Goal: Navigation & Orientation: Find specific page/section

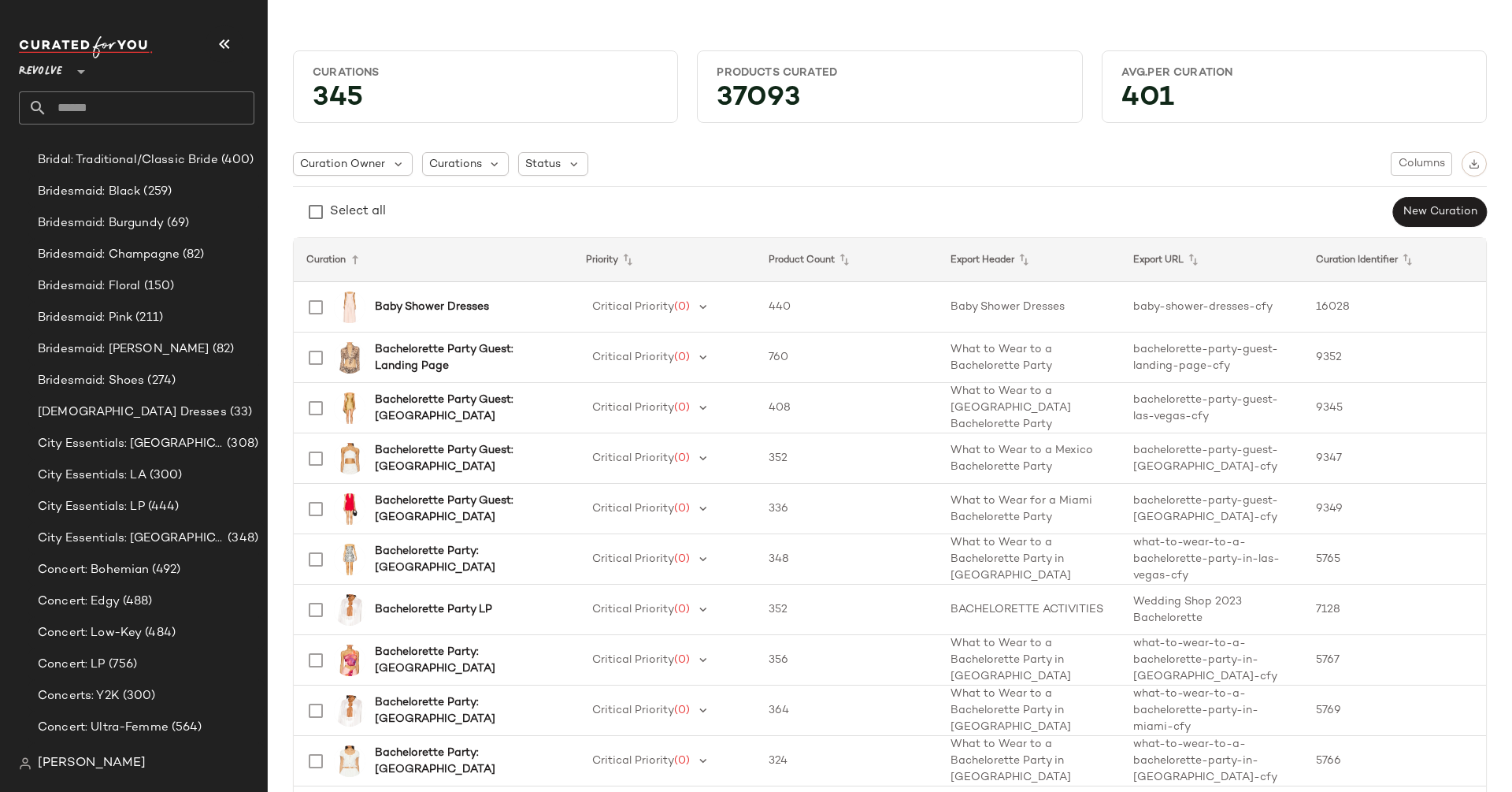
scroll to position [1513, 0]
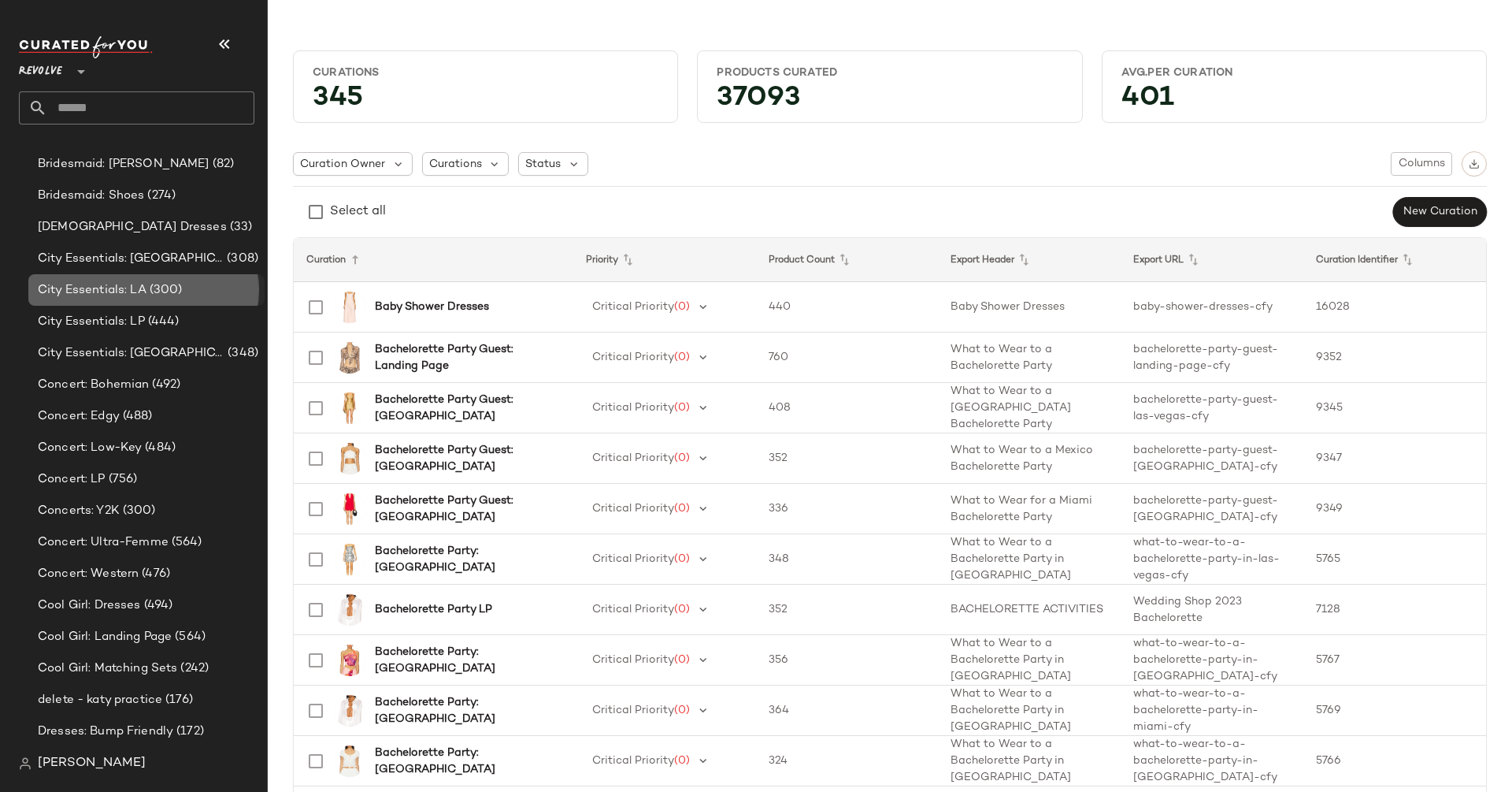
click at [150, 296] on span "(300)" at bounding box center [165, 290] width 36 height 18
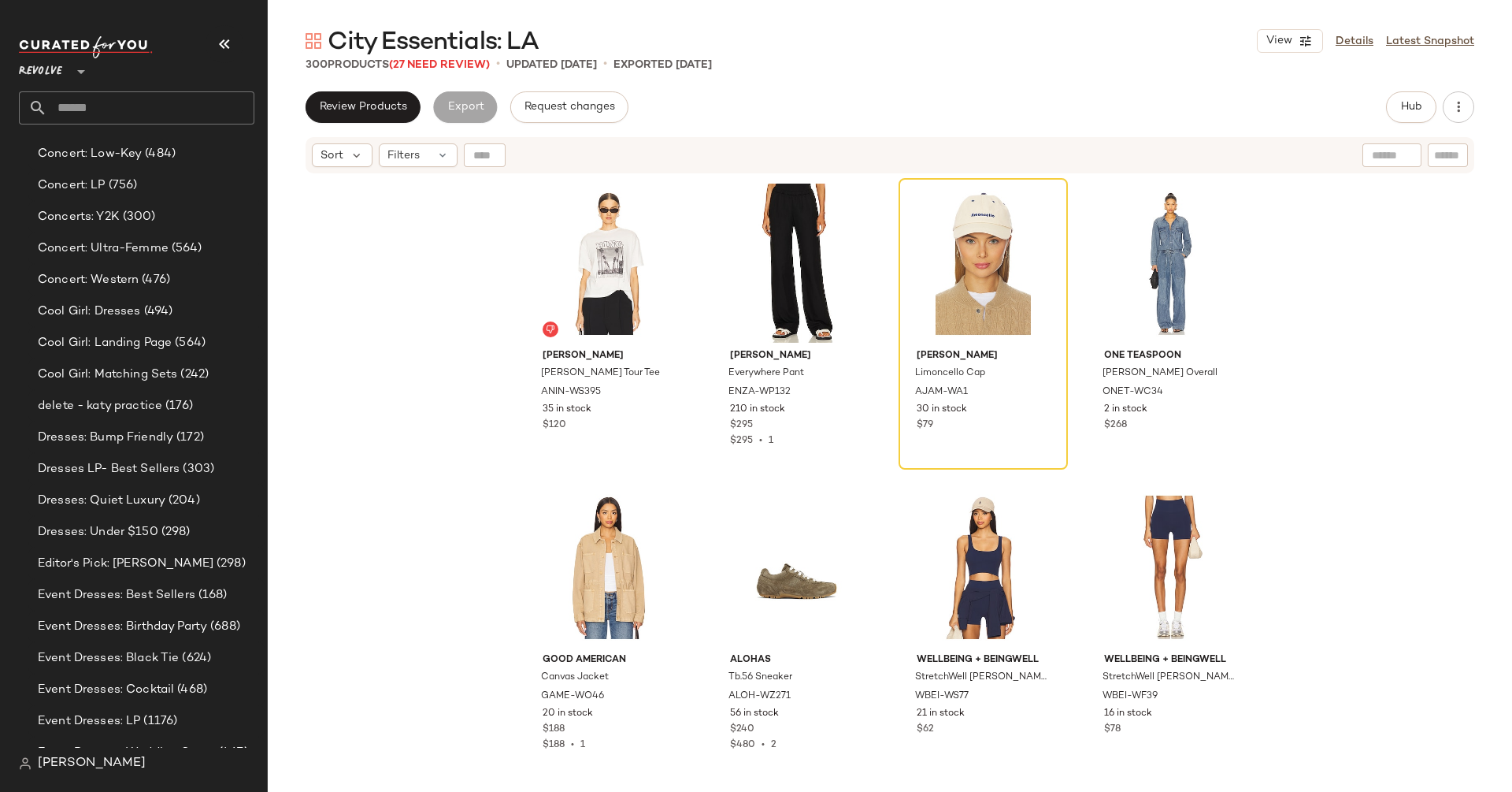
scroll to position [1615, 0]
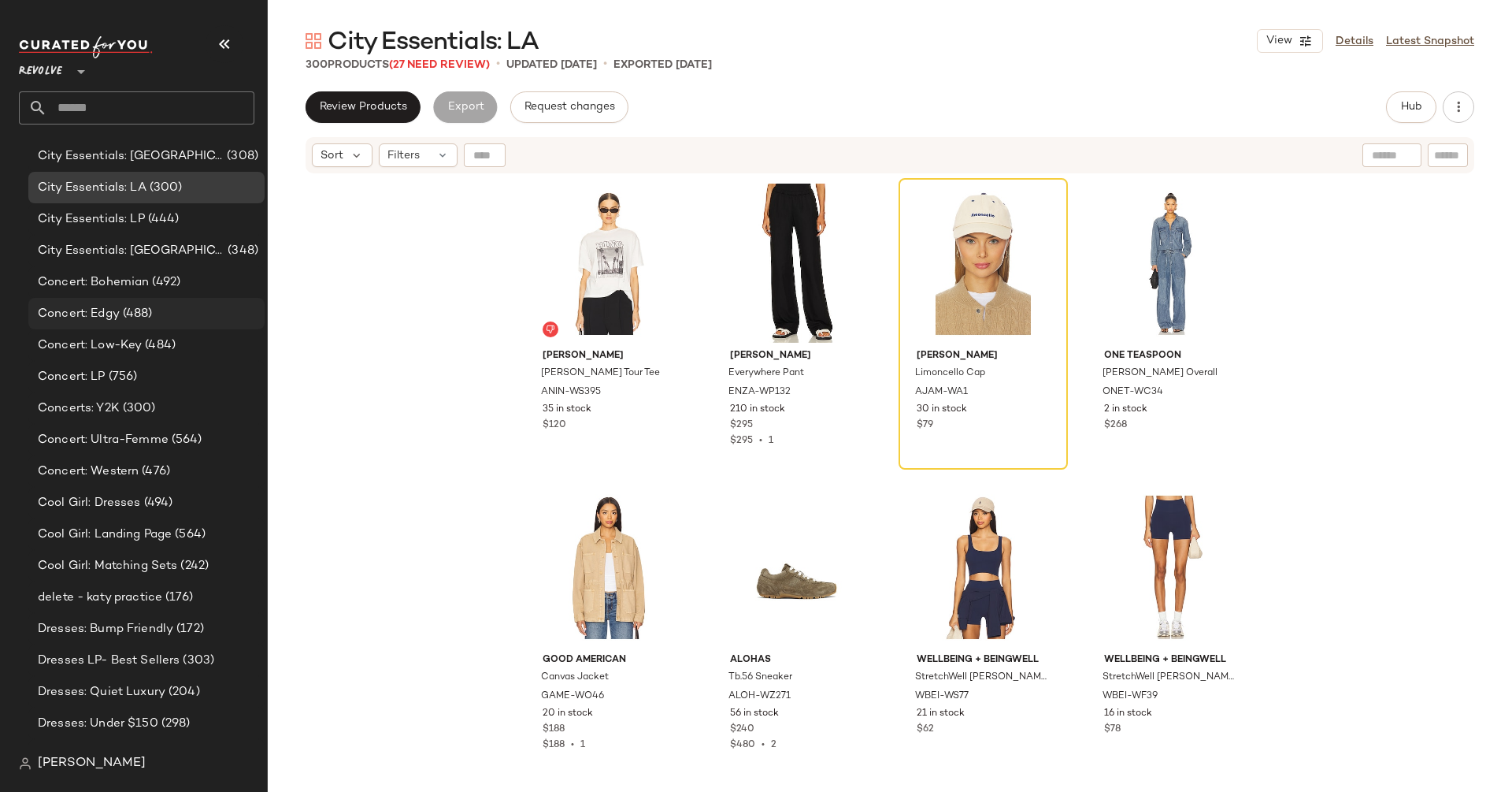
click at [141, 316] on span "(488)" at bounding box center [136, 314] width 33 height 18
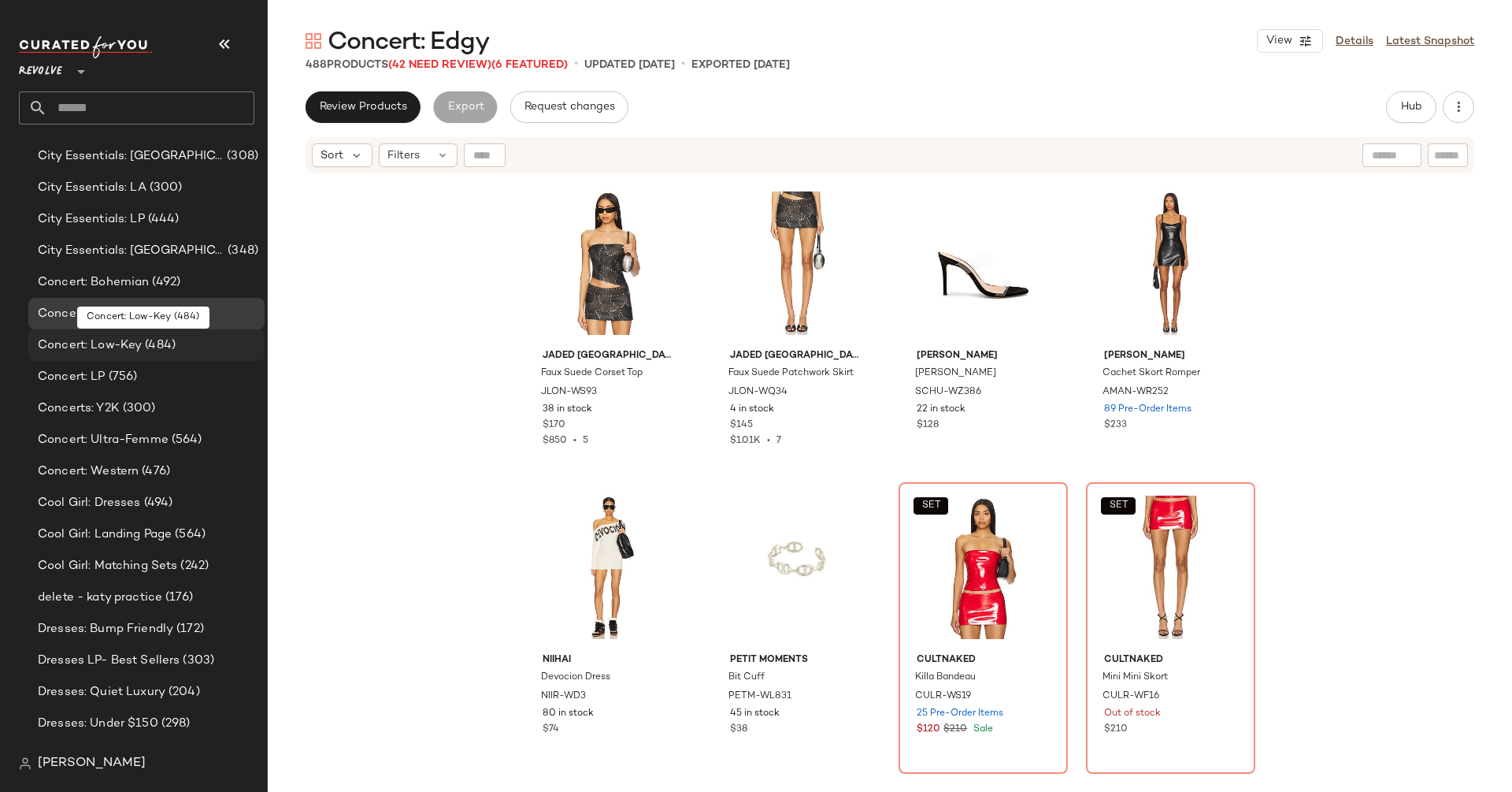
click at [141, 353] on span "(484)" at bounding box center [158, 345] width 34 height 18
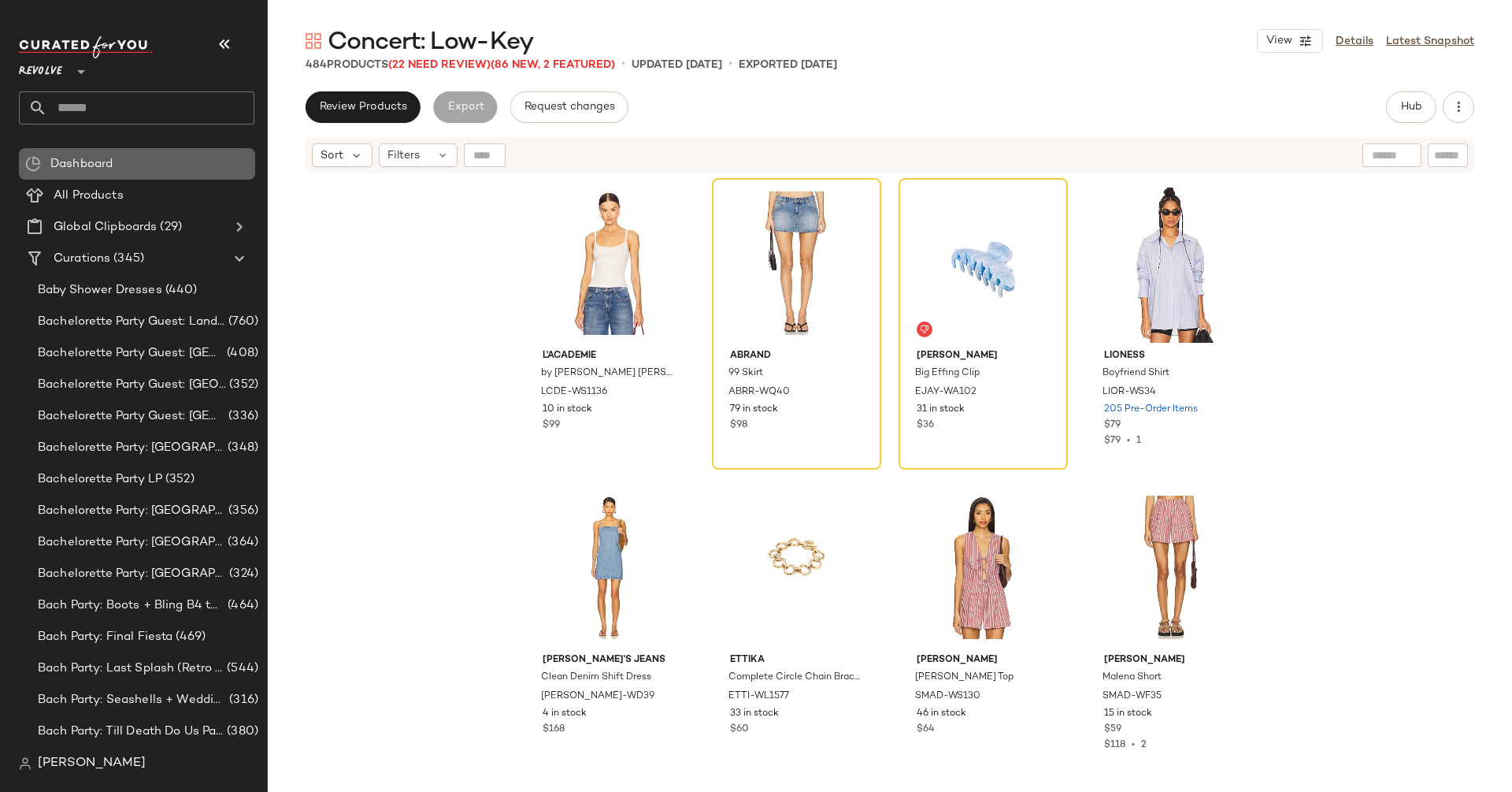
click at [149, 155] on div "Dashboard" at bounding box center [148, 164] width 203 height 18
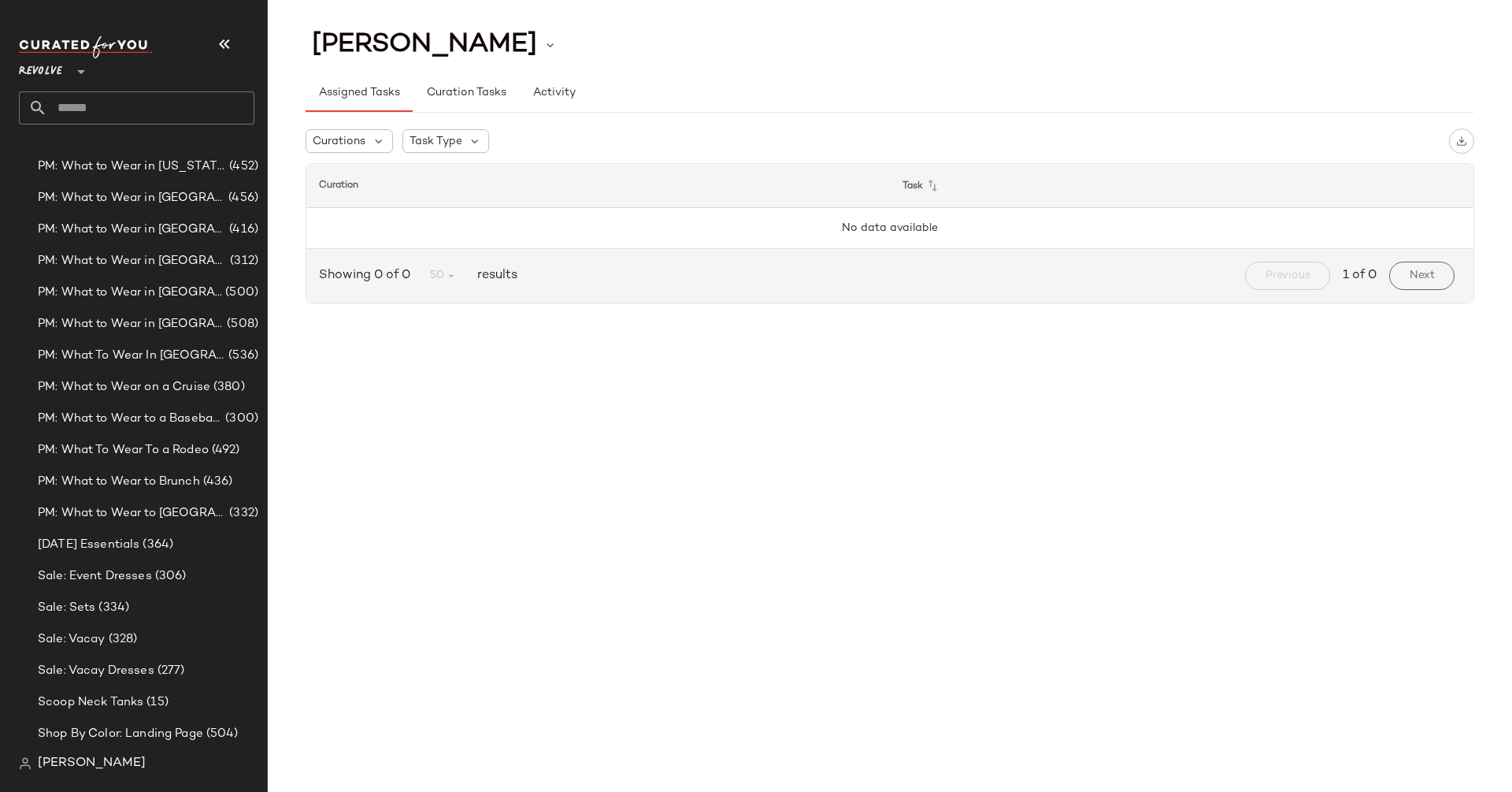
scroll to position [7593, 0]
click at [157, 289] on span "PM: What to Wear in [GEOGRAPHIC_DATA]" at bounding box center [132, 294] width 187 height 18
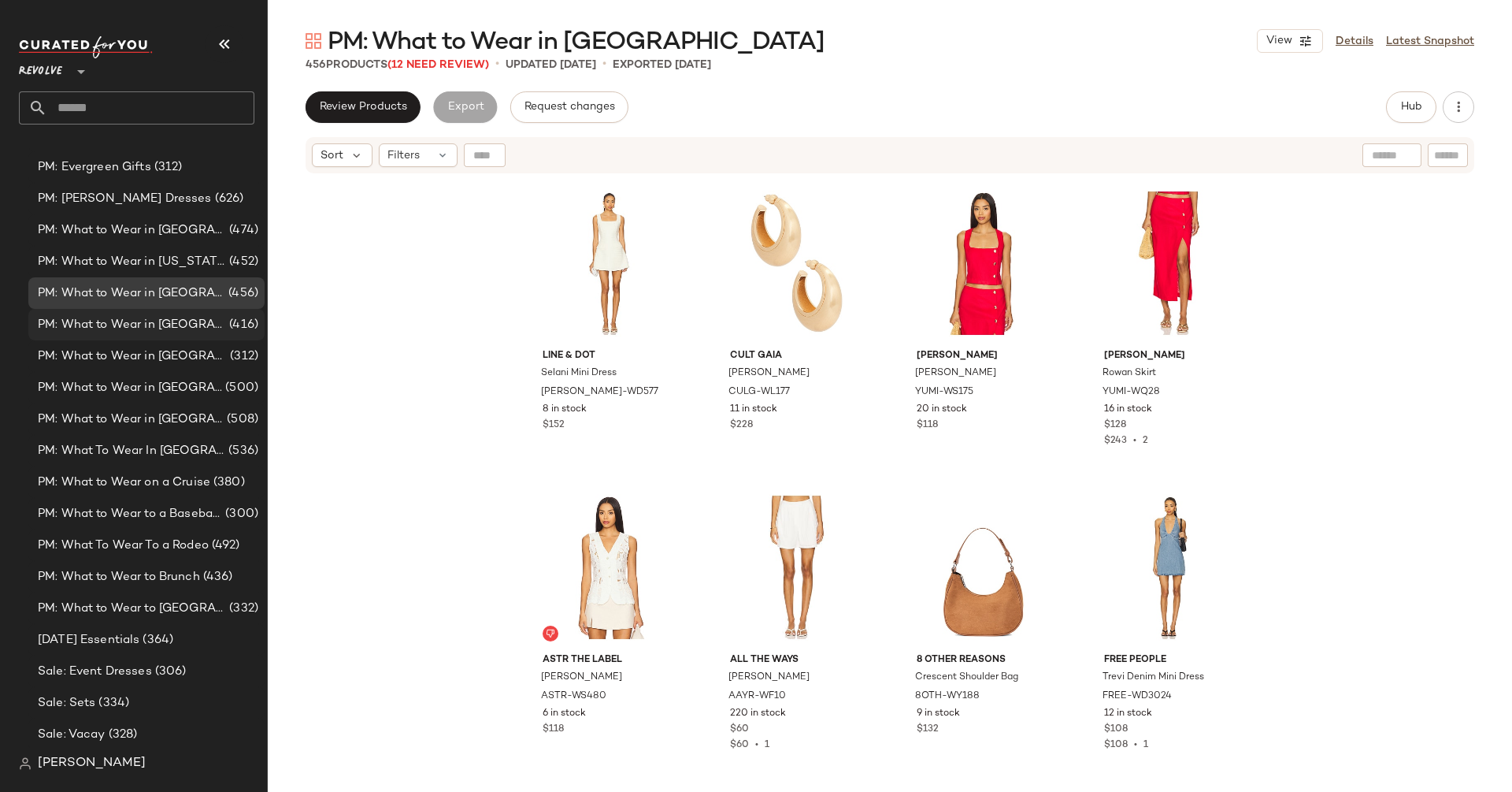
click at [157, 336] on div "PM: What to Wear in [GEOGRAPHIC_DATA] (416)" at bounding box center [147, 325] width 236 height 31
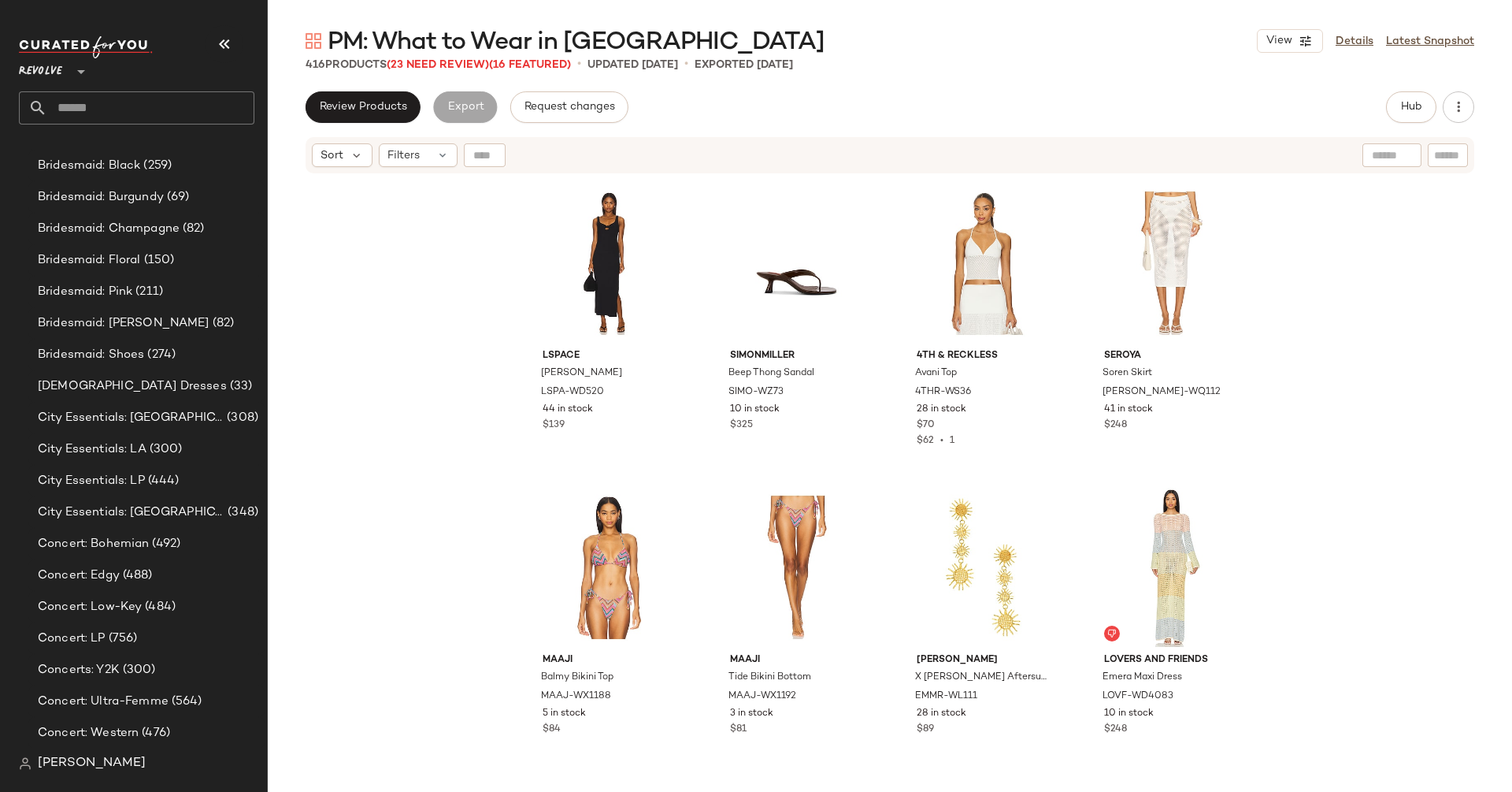
scroll to position [1452, 0]
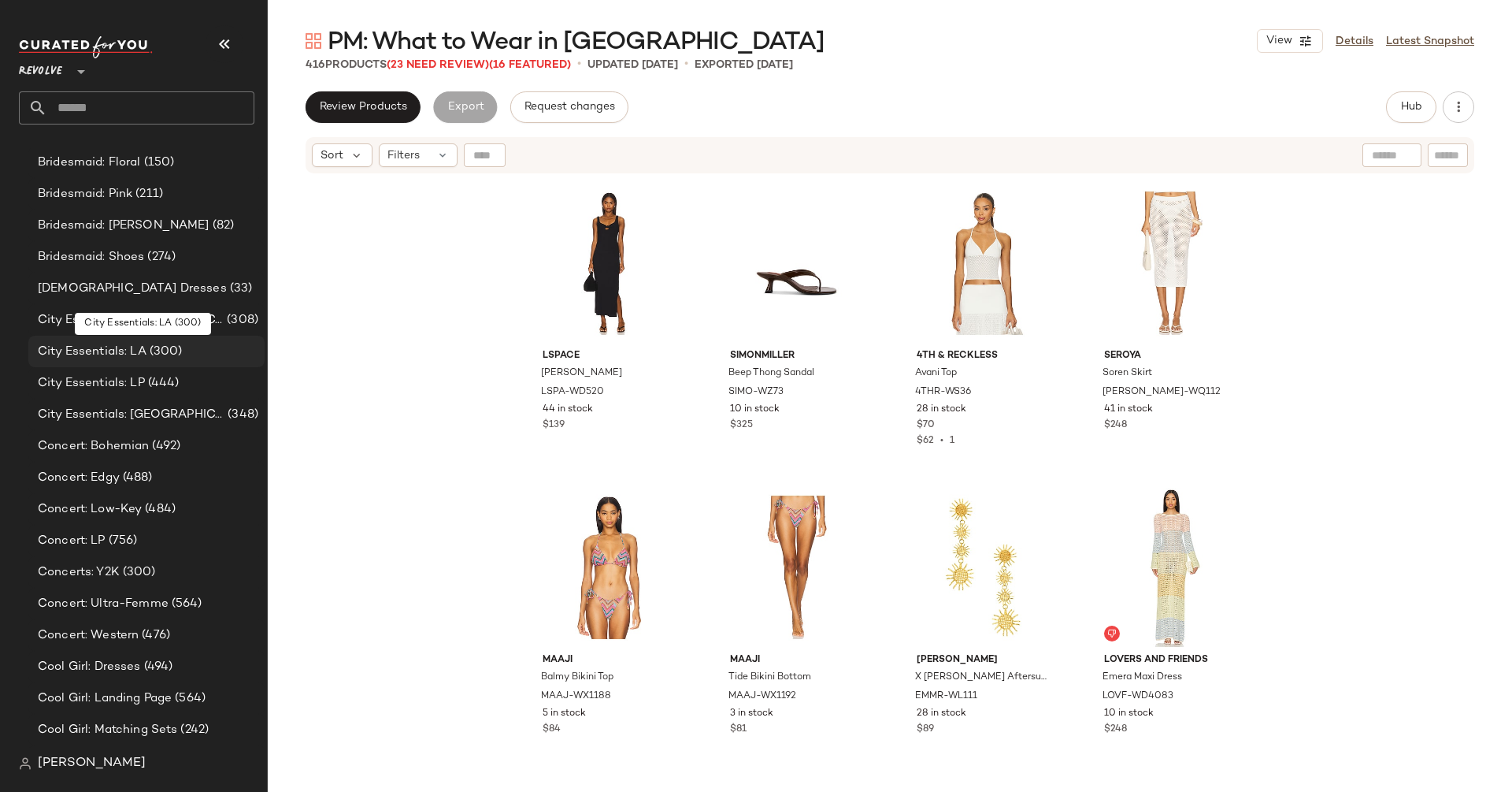
click at [157, 359] on span "(300)" at bounding box center [165, 352] width 36 height 18
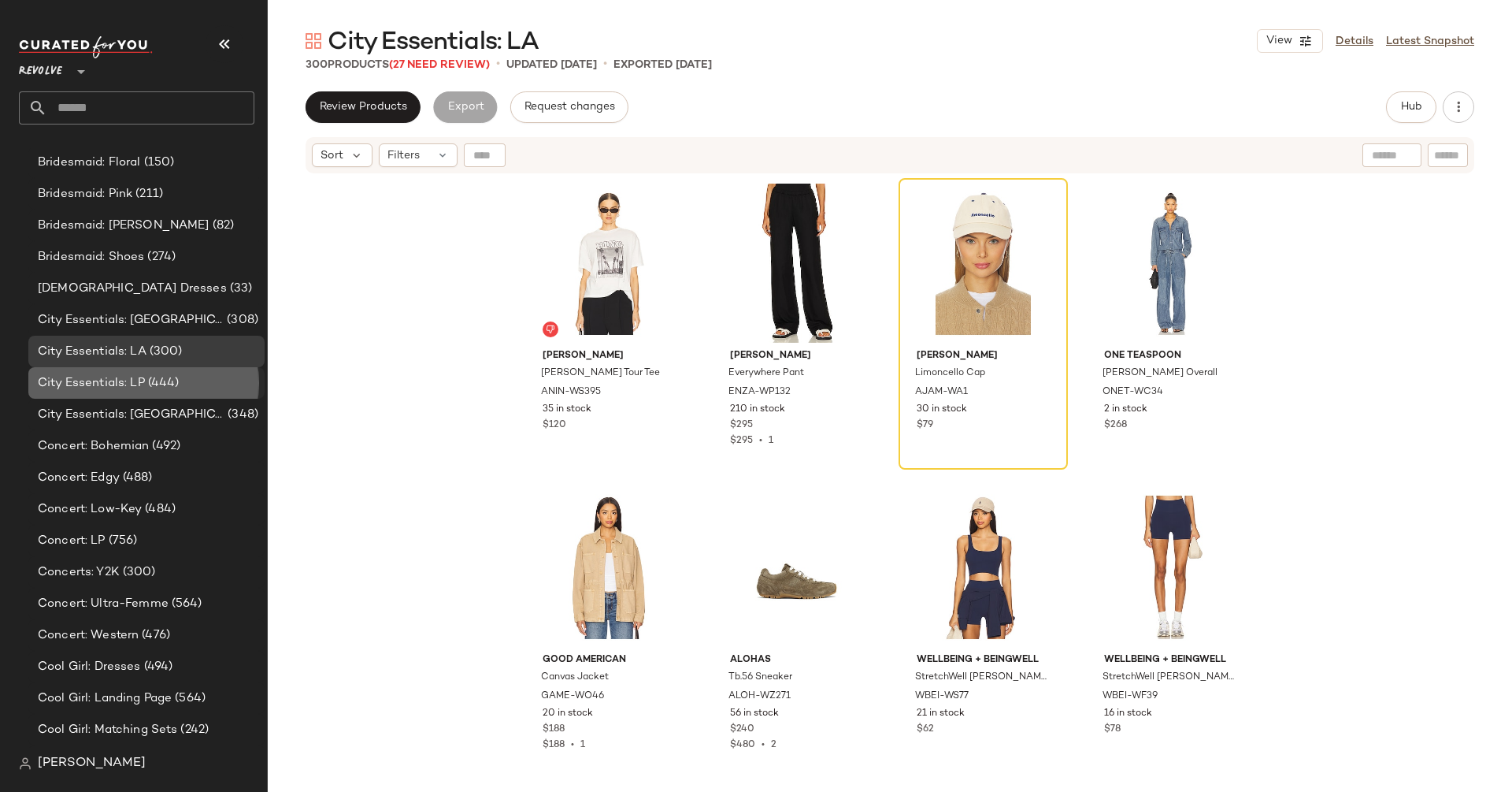
click at [157, 388] on span "(444)" at bounding box center [162, 383] width 35 height 18
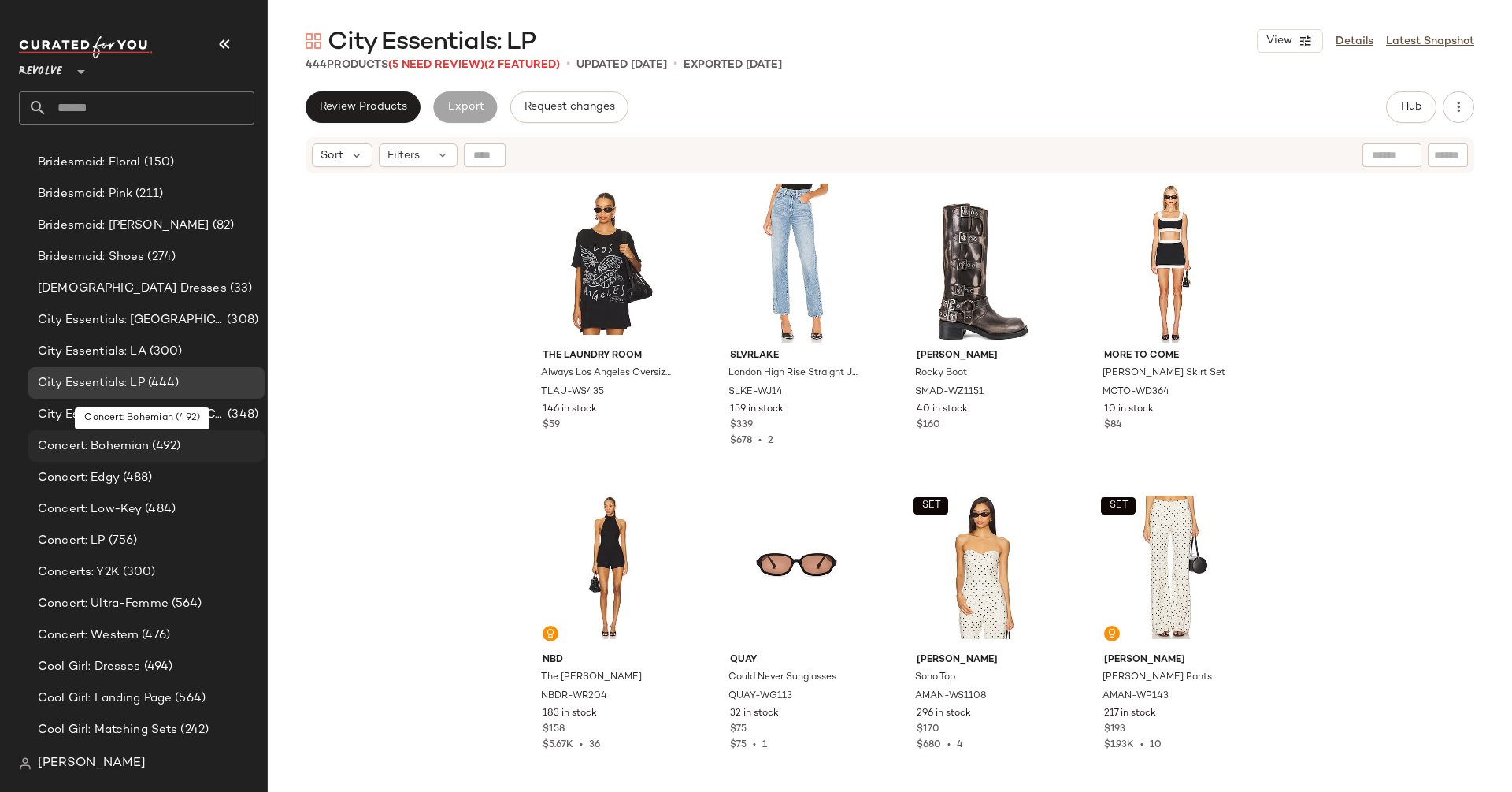
click at [163, 433] on div "Concert: Bohemian (492)" at bounding box center [147, 446] width 236 height 31
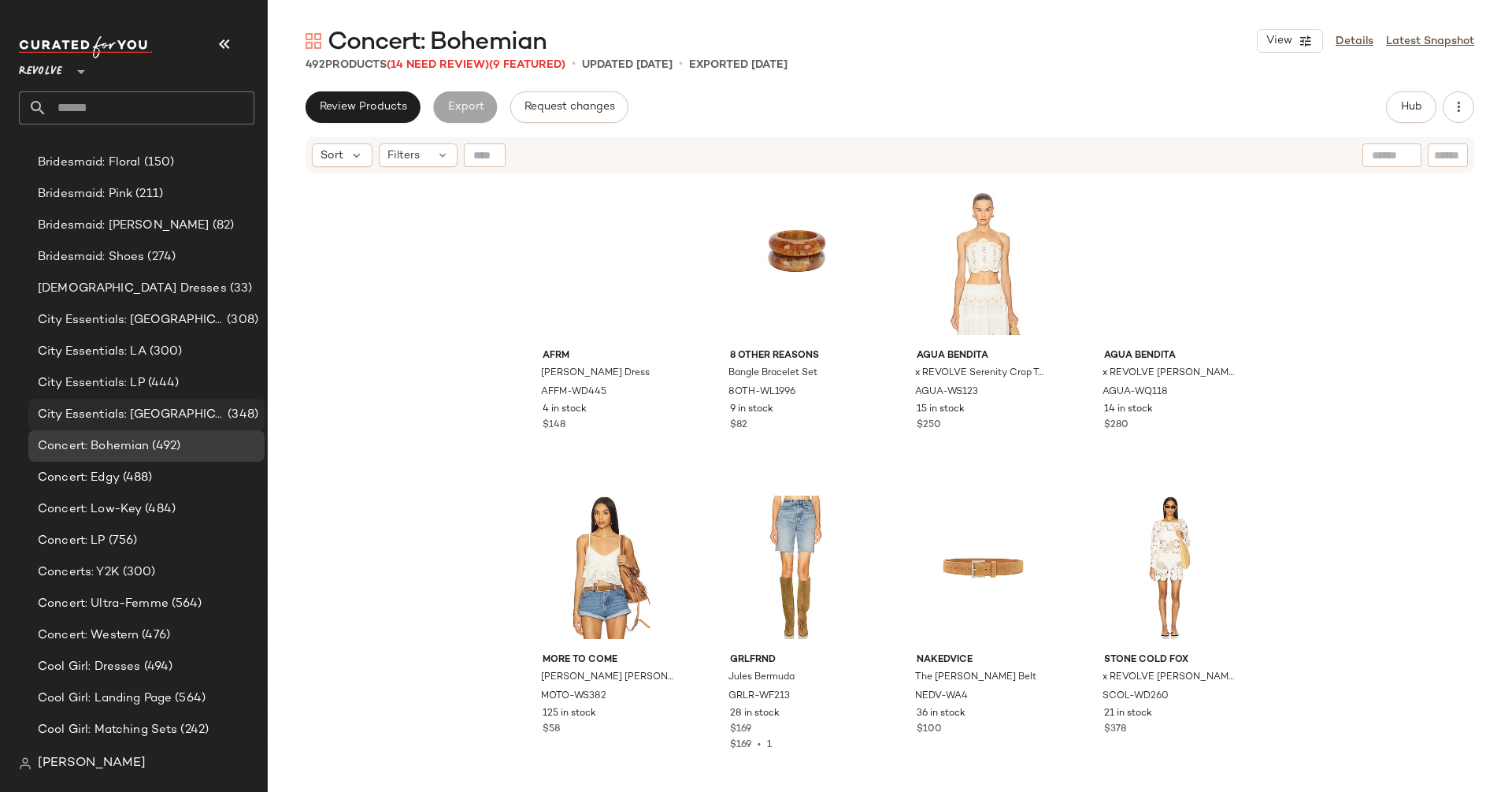
click at [225, 412] on span "(348)" at bounding box center [241, 414] width 34 height 18
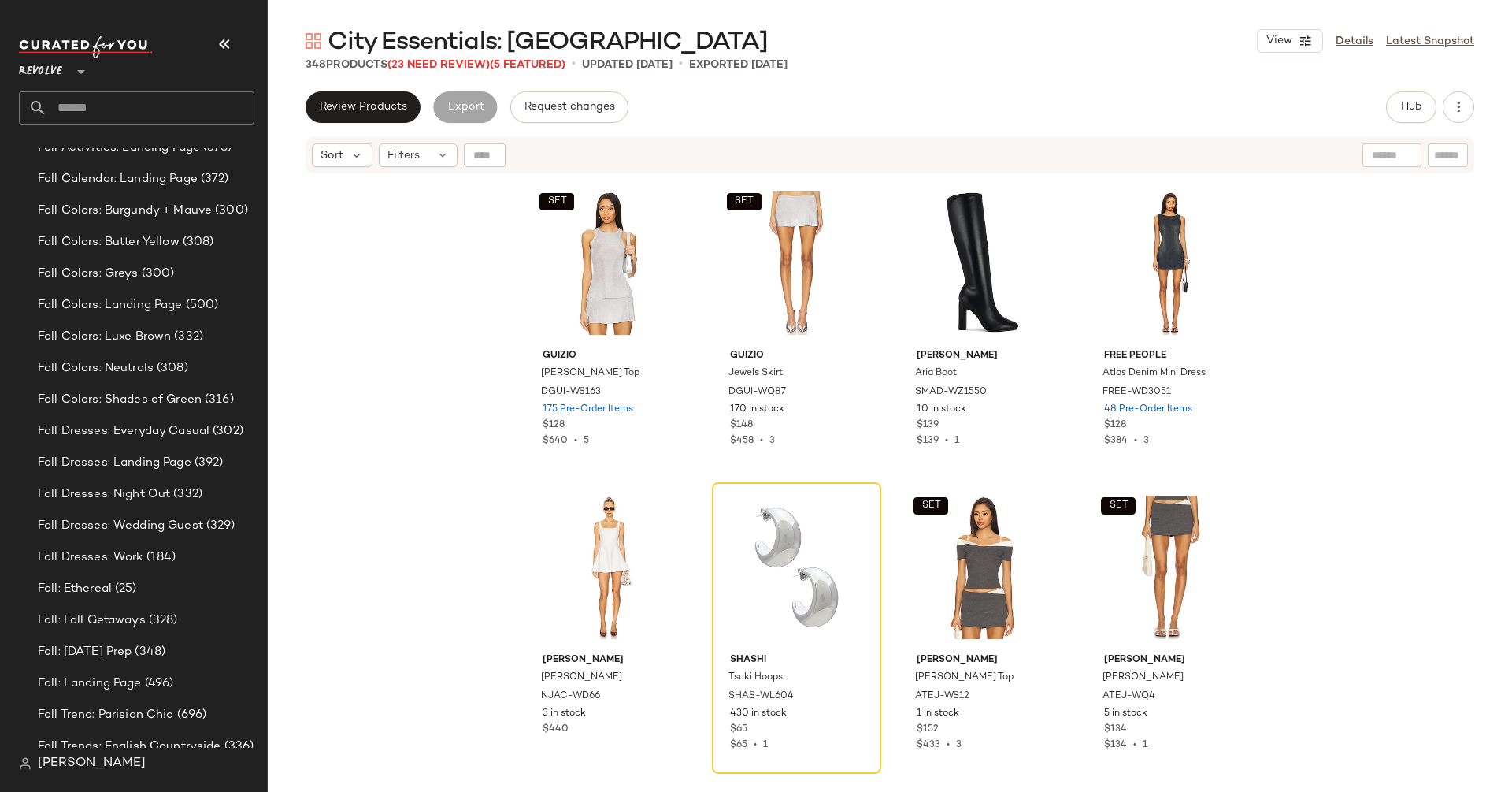
scroll to position [2412, 0]
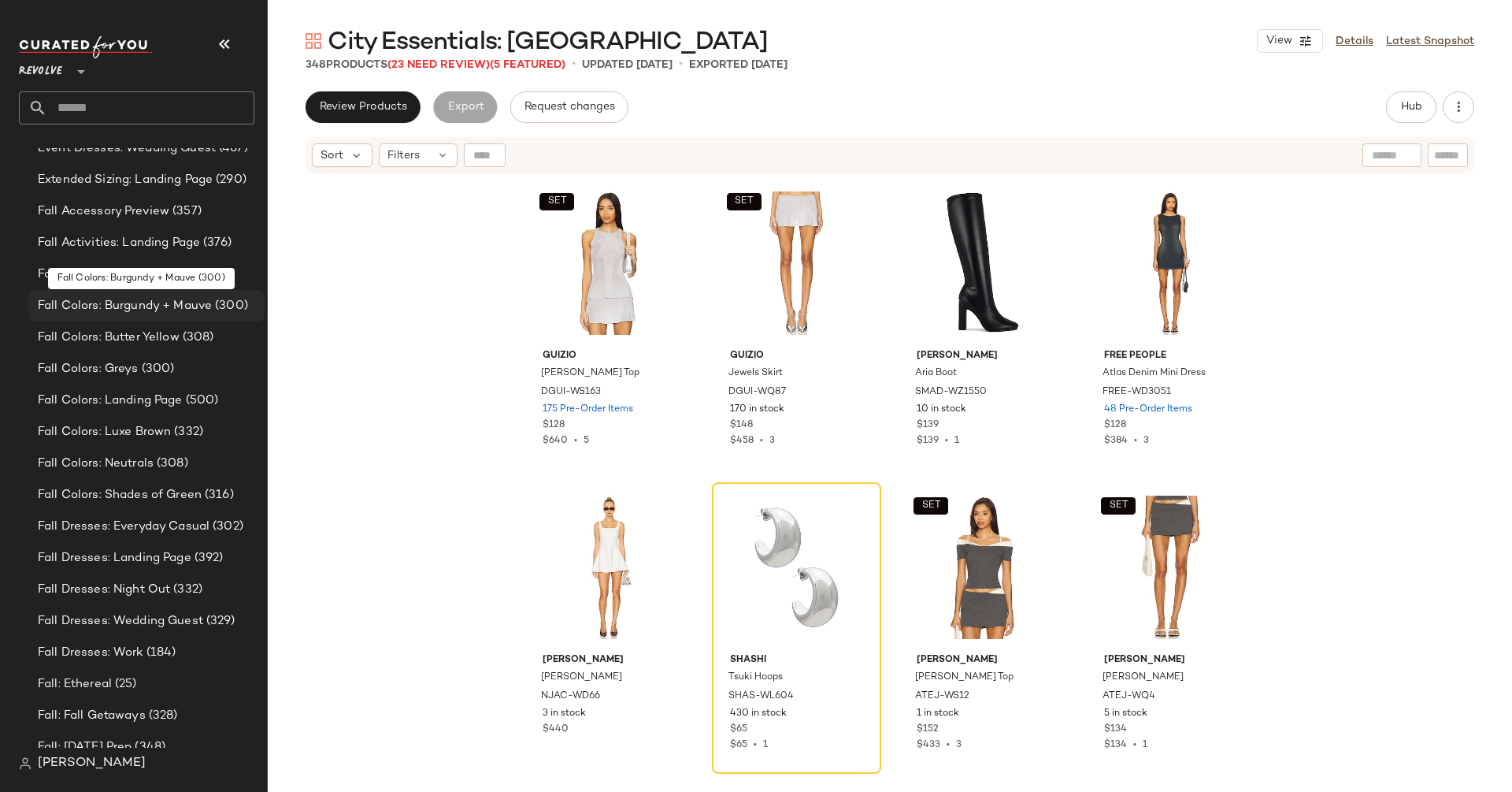
click at [179, 317] on div "Fall Colors: Burgundy + Mauve (300)" at bounding box center [147, 306] width 236 height 31
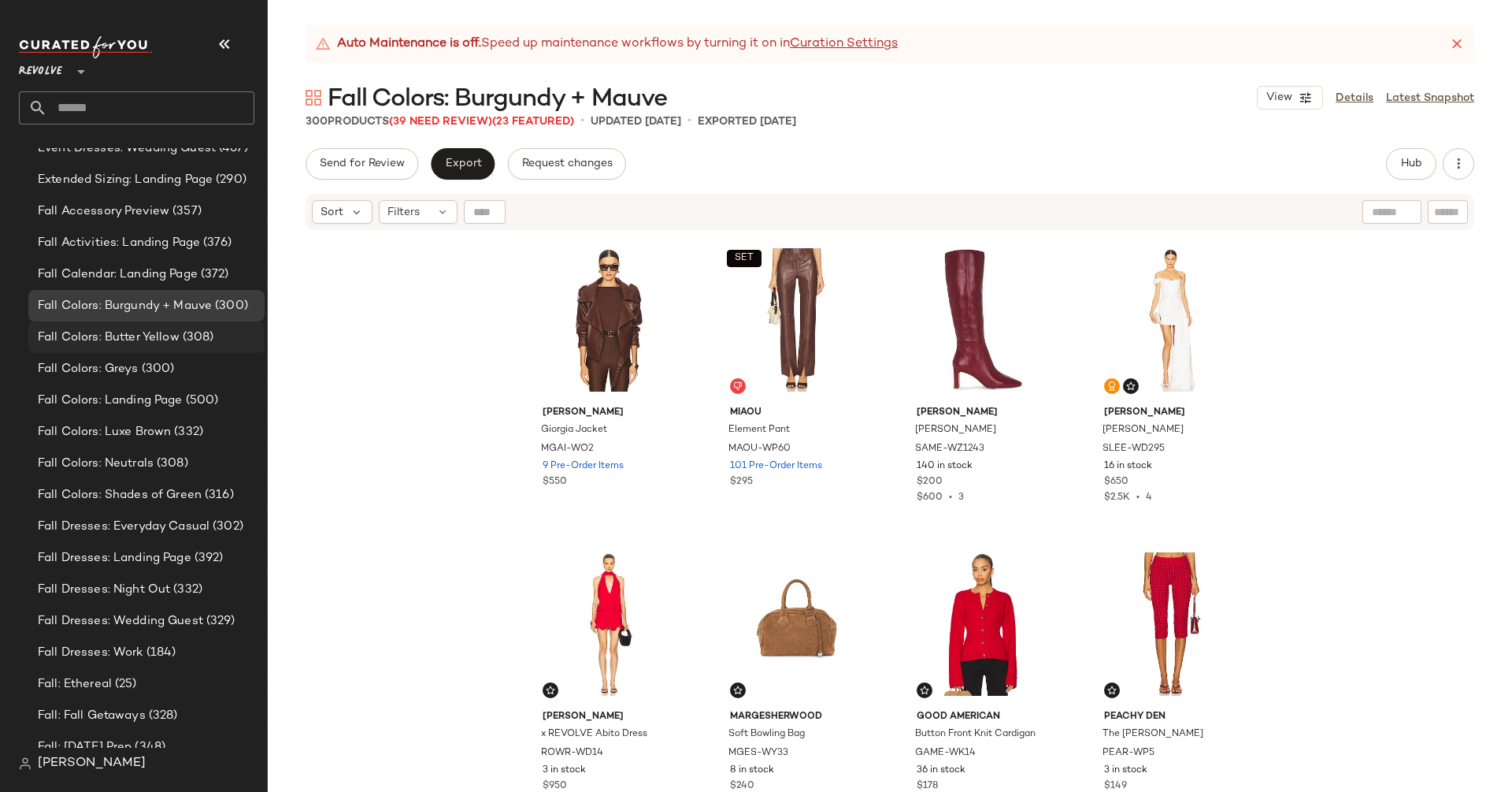
click at [191, 331] on span "(308)" at bounding box center [197, 337] width 35 height 18
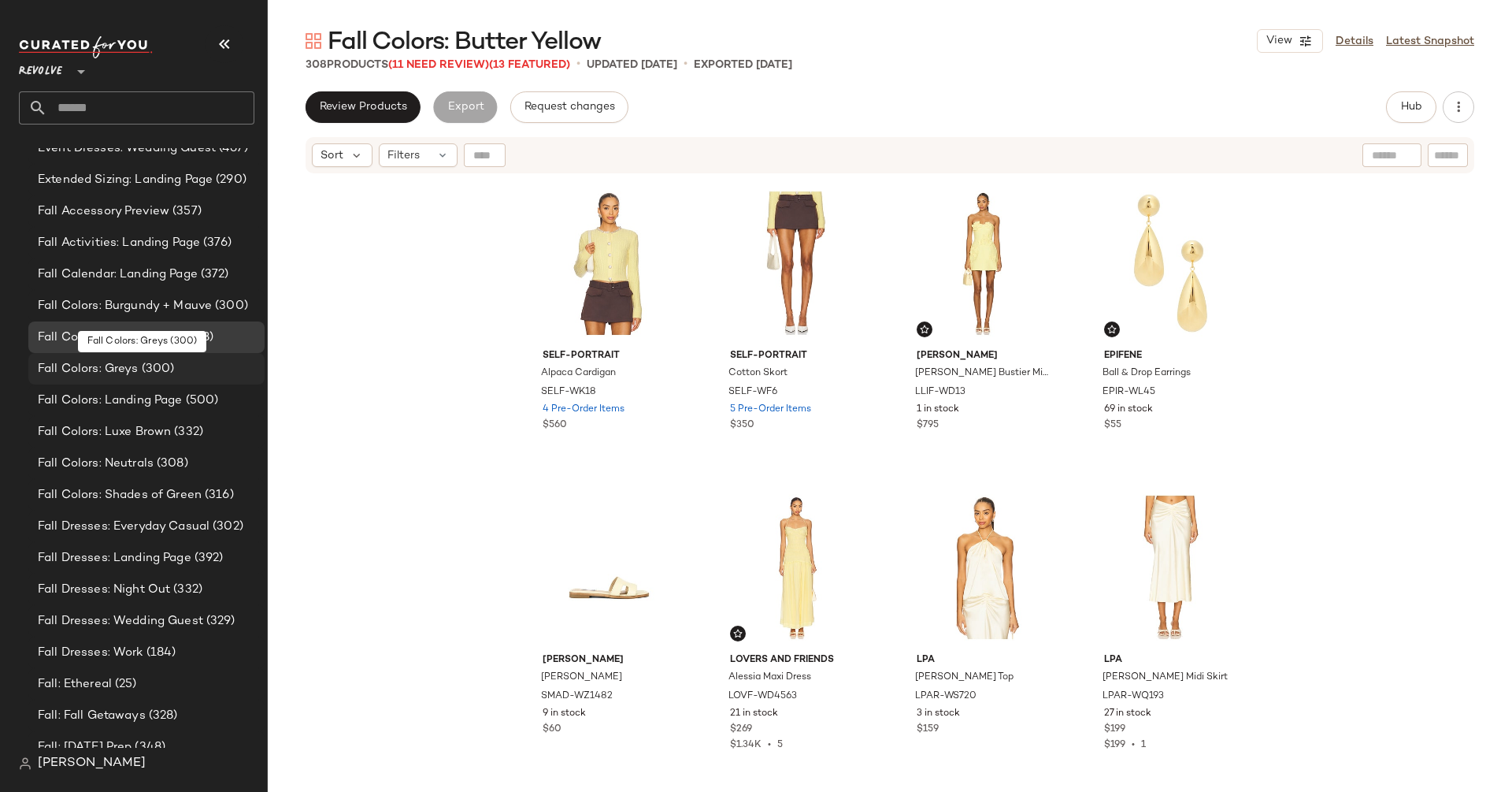
click at [181, 379] on div "Fall Colors: Greys (300)" at bounding box center [147, 369] width 236 height 31
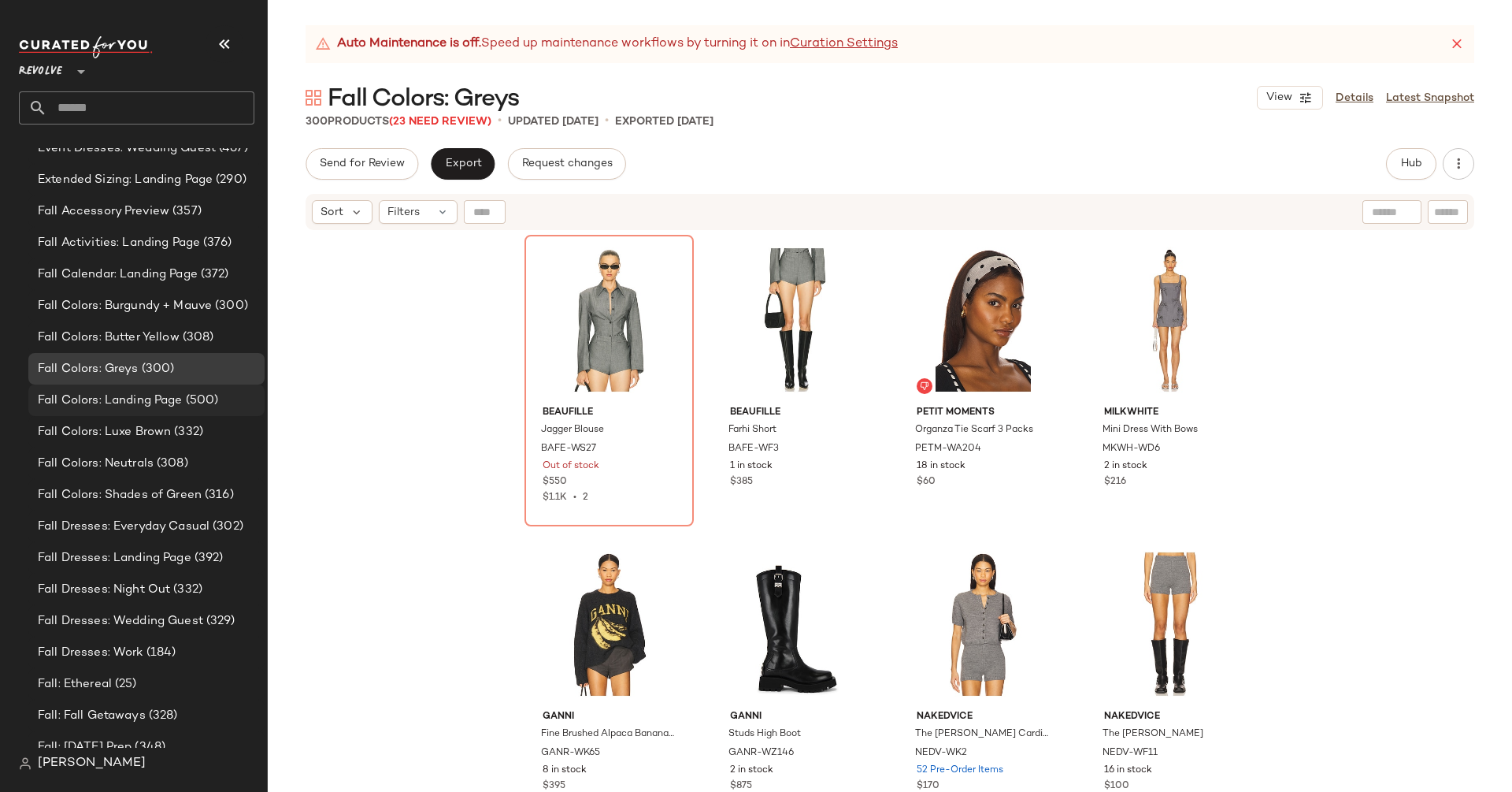
click at [183, 402] on span "(500)" at bounding box center [201, 400] width 36 height 18
